Goal: Check status: Check status

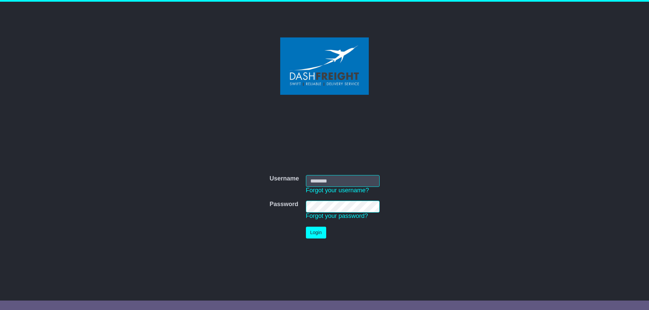
click at [323, 179] on input "Username" at bounding box center [343, 181] width 74 height 12
type input "**********"
click at [320, 232] on button "Login" at bounding box center [316, 233] width 20 height 12
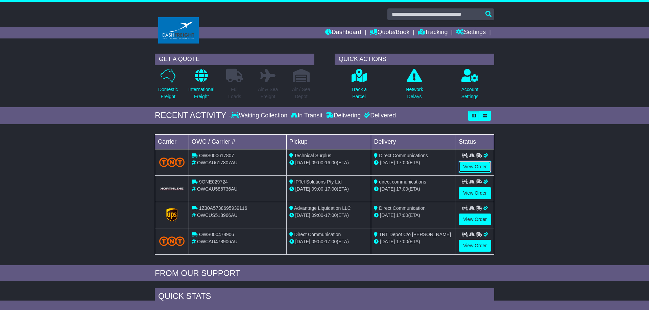
click at [475, 166] on link "View Order" at bounding box center [474, 167] width 32 height 12
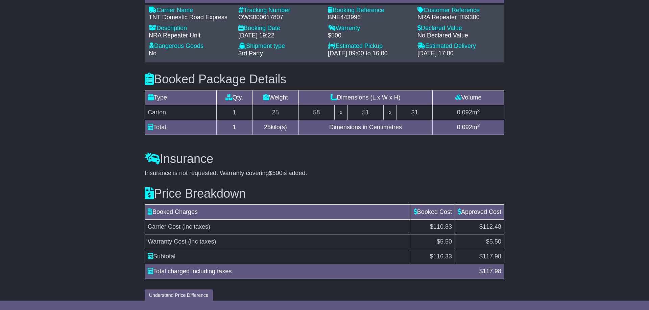
scroll to position [458, 0]
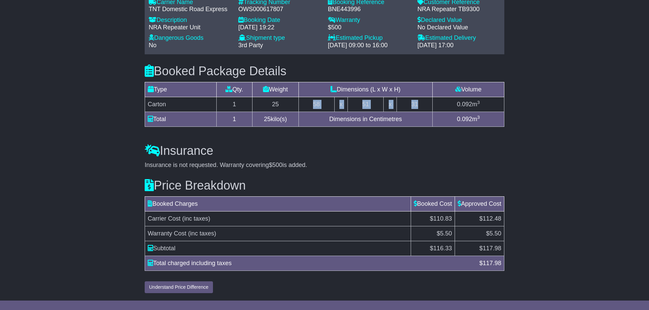
drag, startPoint x: 315, startPoint y: 103, endPoint x: 431, endPoint y: 105, distance: 116.6
click at [431, 105] on tr "Carton 1 25 58 x 51 x 31 0.092 m 3" at bounding box center [324, 104] width 359 height 15
copy tr "58 x 51 x 31"
